Goal: Task Accomplishment & Management: Manage account settings

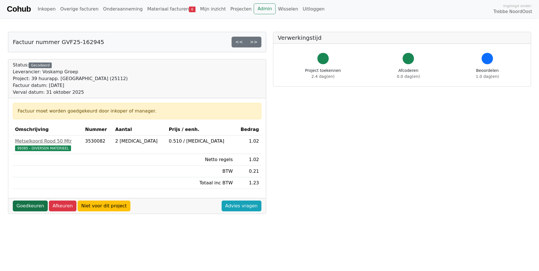
click at [24, 208] on link "Goedkeuren" at bounding box center [30, 205] width 35 height 11
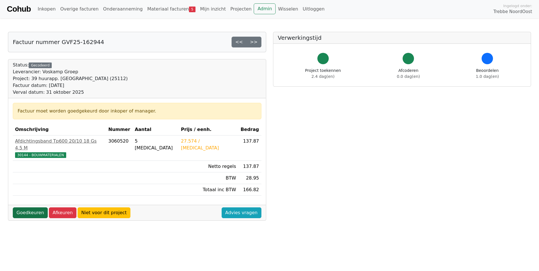
click at [32, 208] on link "Goedkeuren" at bounding box center [30, 212] width 35 height 11
